Goal: Check status: Check status

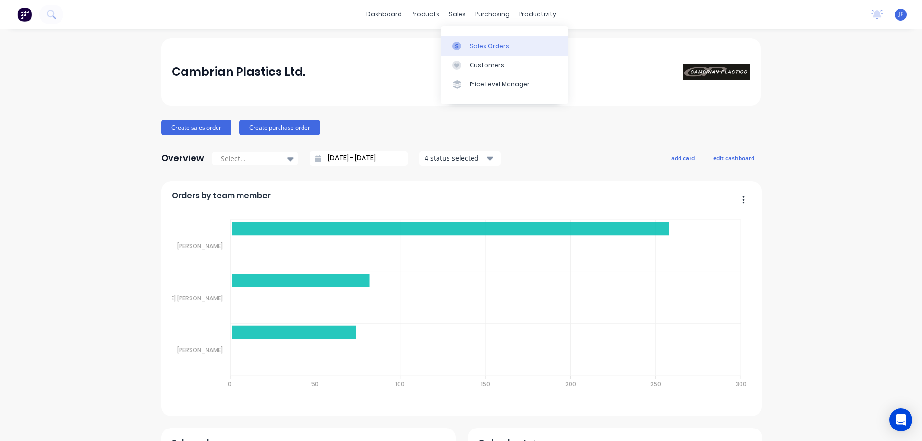
click at [459, 40] on link "Sales Orders" at bounding box center [504, 45] width 127 height 19
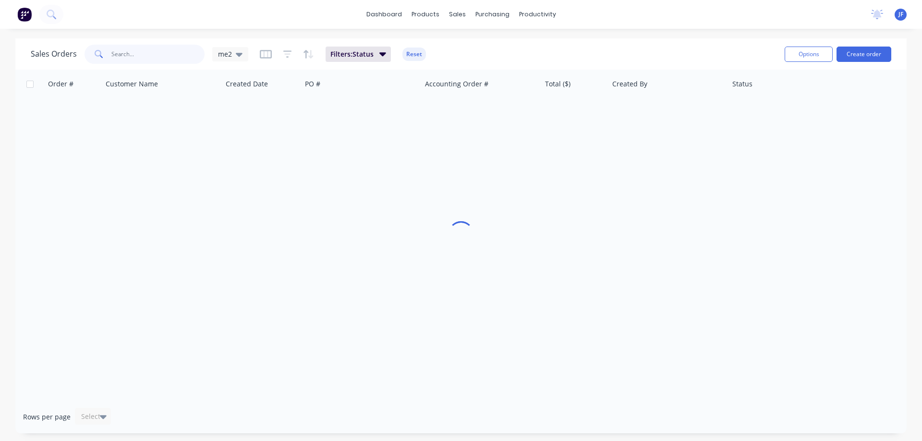
click at [152, 59] on input "text" at bounding box center [158, 54] width 94 height 19
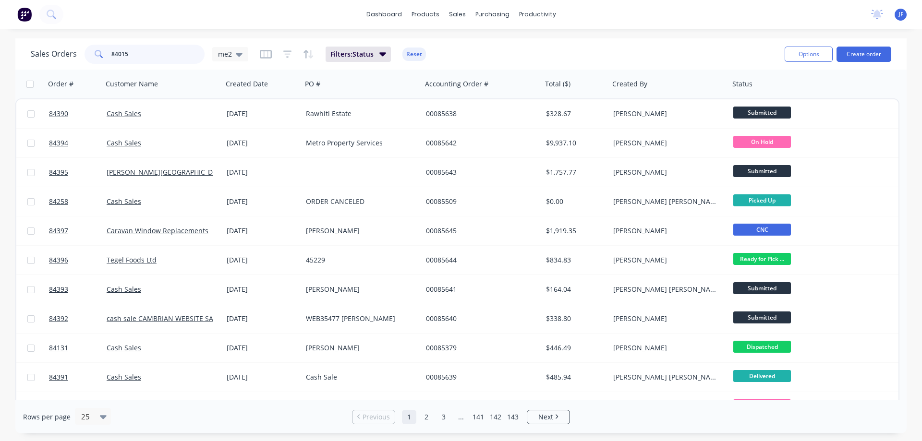
type input "84015"
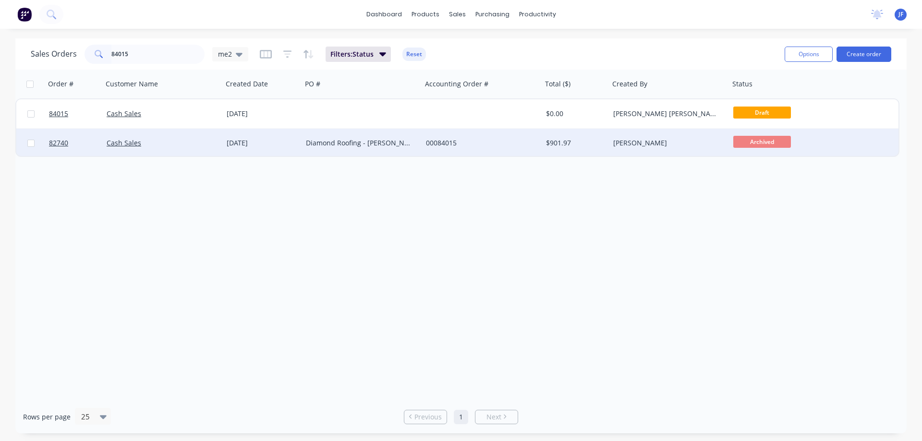
click at [330, 142] on div "Diamond Roofing - [PERSON_NAME]" at bounding box center [359, 143] width 107 height 10
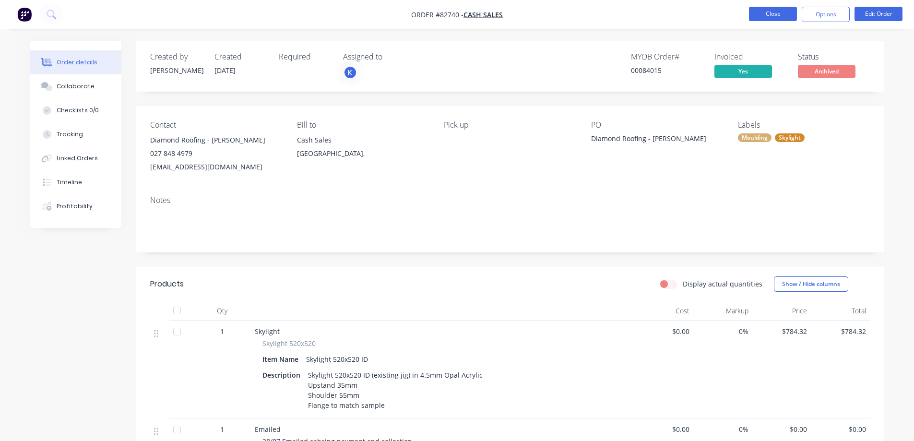
click at [769, 16] on button "Close" at bounding box center [773, 14] width 48 height 14
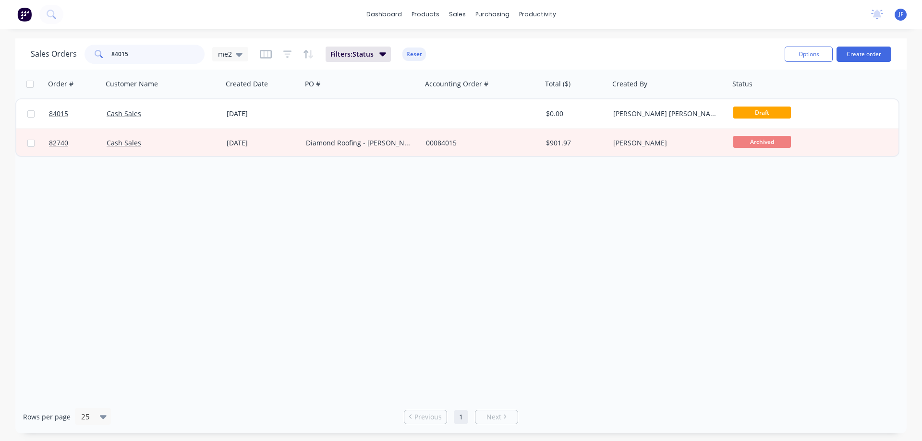
click at [149, 55] on input "84015" at bounding box center [158, 54] width 94 height 19
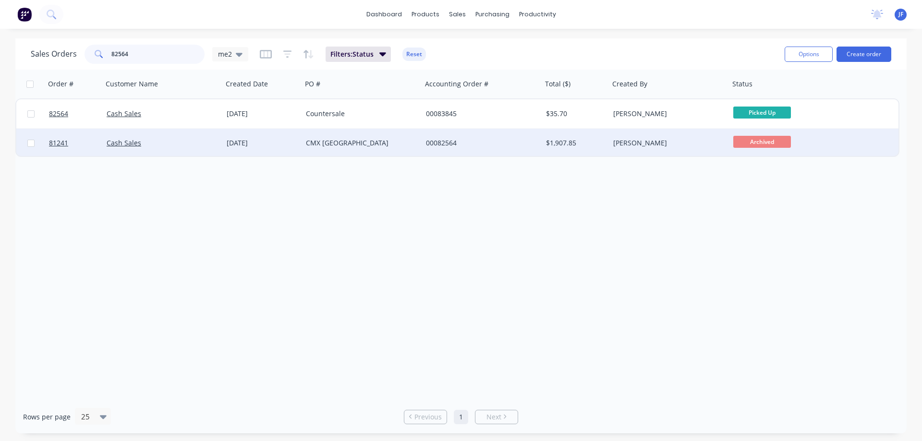
type input "82564"
click at [328, 144] on div "CMX [GEOGRAPHIC_DATA]" at bounding box center [359, 143] width 107 height 10
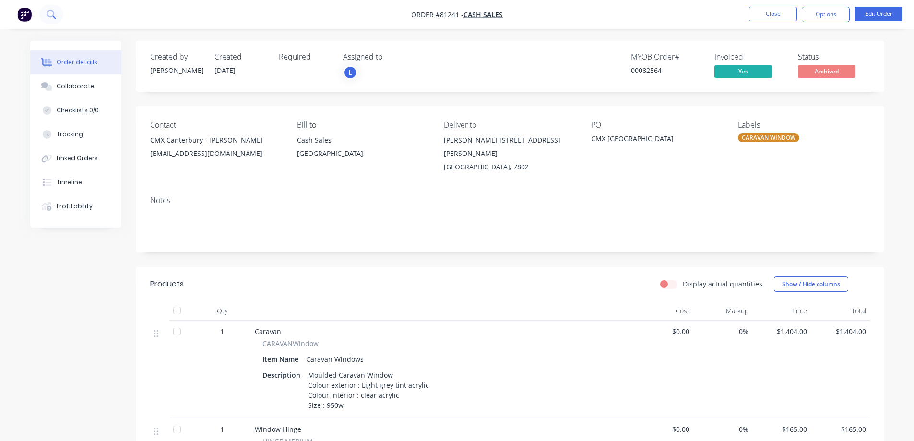
click at [55, 15] on icon at bounding box center [51, 14] width 9 height 9
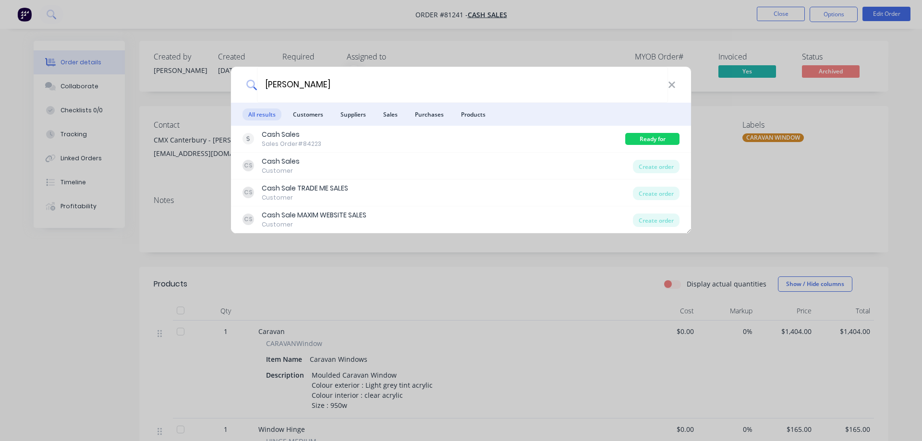
type input "[PERSON_NAME]"
drag, startPoint x: 183, startPoint y: 135, endPoint x: 188, endPoint y: 40, distance: 95.6
click at [182, 131] on div "[PERSON_NAME] All results Customers Suppliers Sales Purchases Products Cash Sal…" at bounding box center [461, 220] width 922 height 441
